Goal: Navigation & Orientation: Find specific page/section

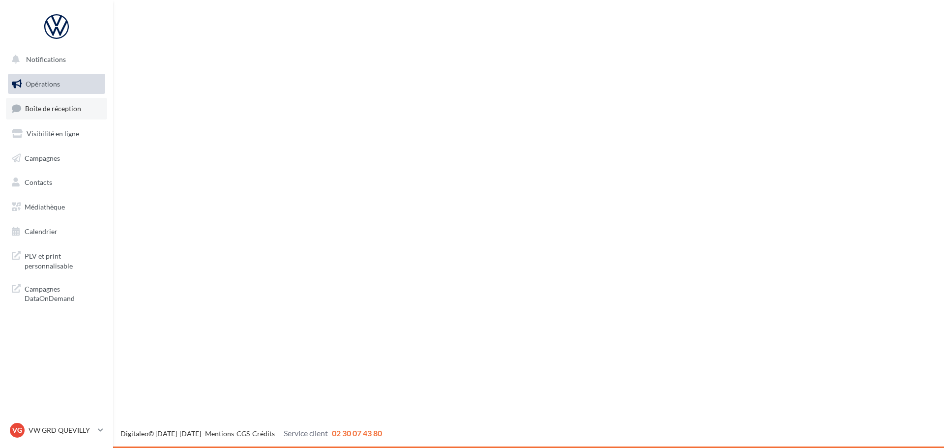
click at [54, 109] on span "Boîte de réception" at bounding box center [53, 108] width 56 height 8
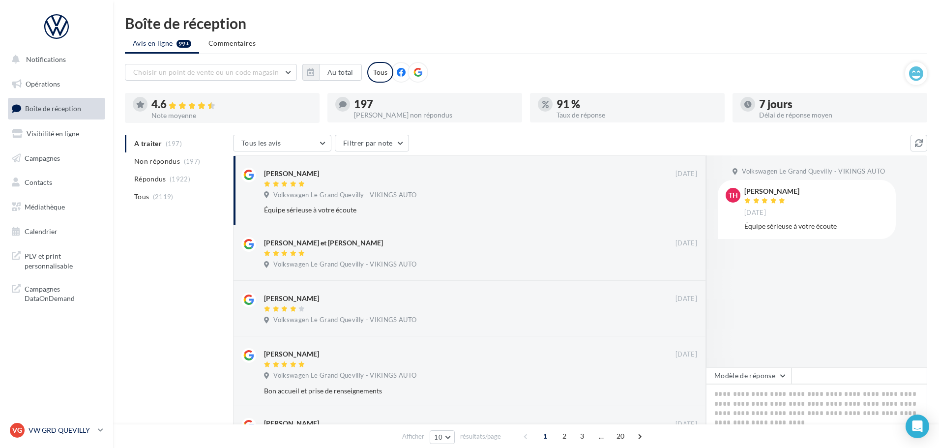
click at [71, 431] on p "VW GRD QUEVILLY" at bounding box center [61, 430] width 65 height 10
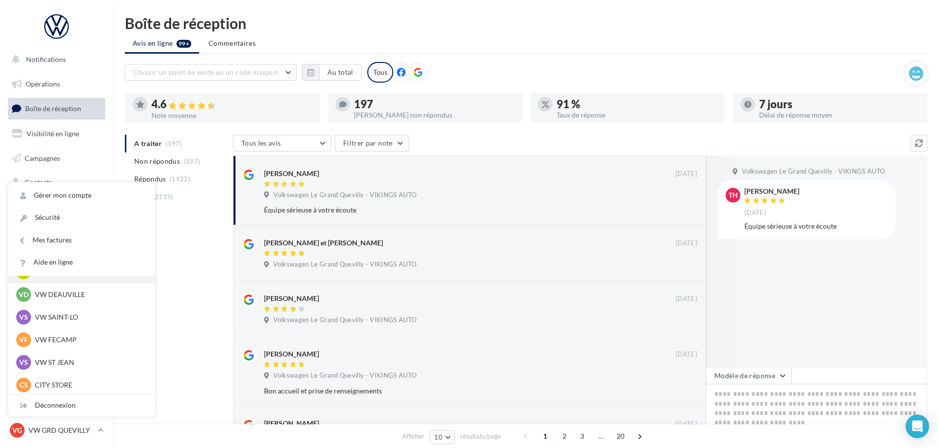
scroll to position [246, 0]
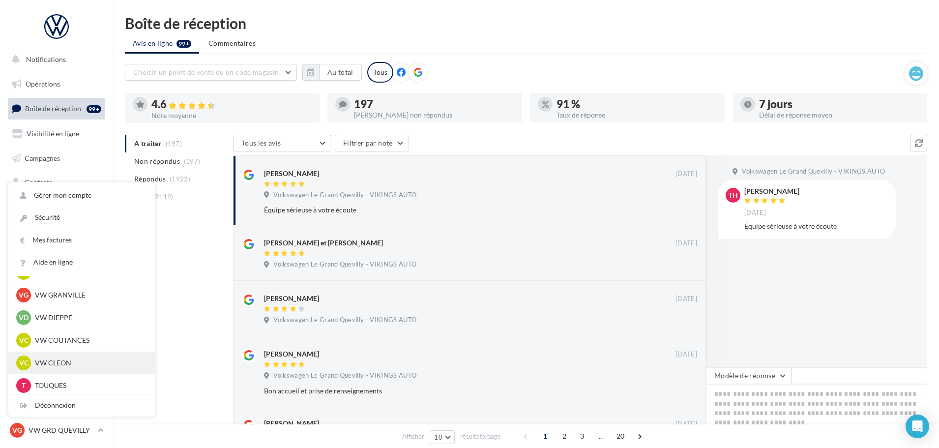
click at [67, 365] on p "VW CLEON" at bounding box center [89, 363] width 108 height 10
